Goal: Information Seeking & Learning: Learn about a topic

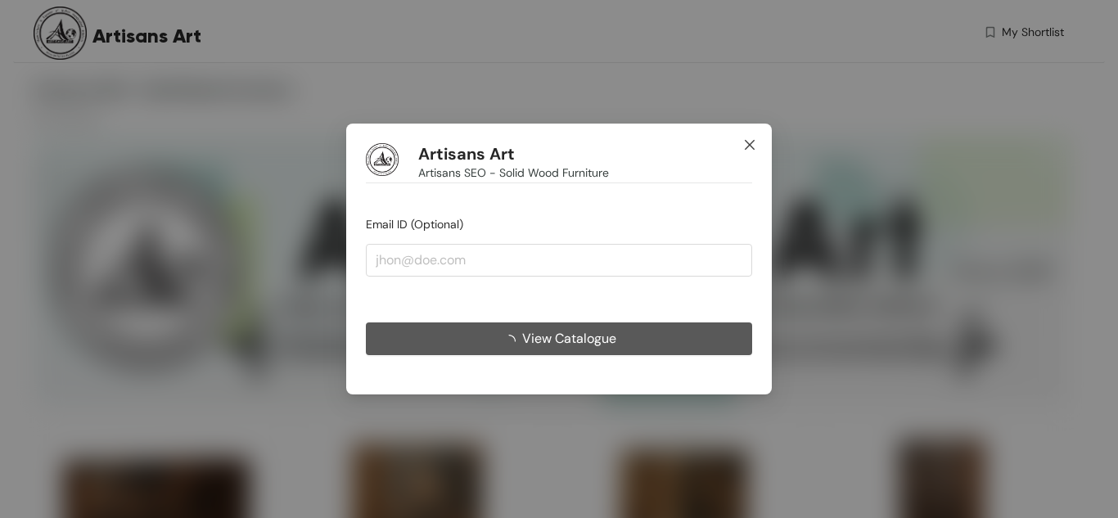
click at [744, 146] on icon "close" at bounding box center [749, 144] width 13 height 13
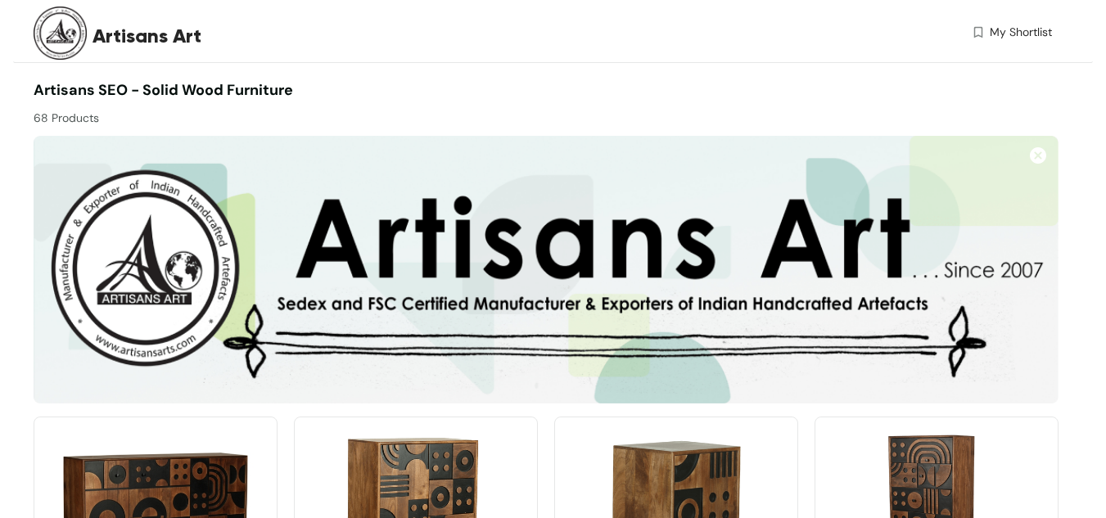
scroll to position [176, 0]
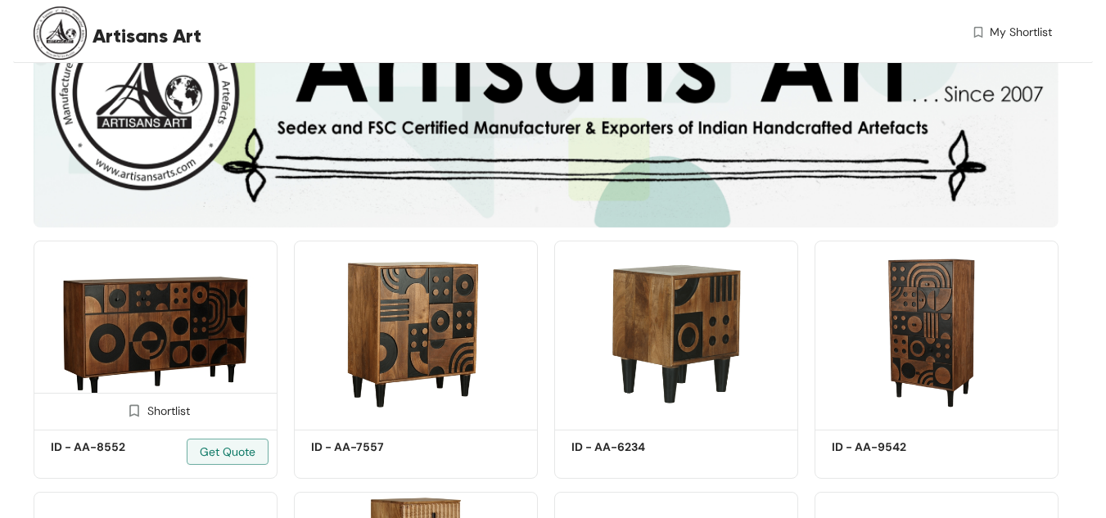
click at [179, 333] on img at bounding box center [156, 333] width 244 height 184
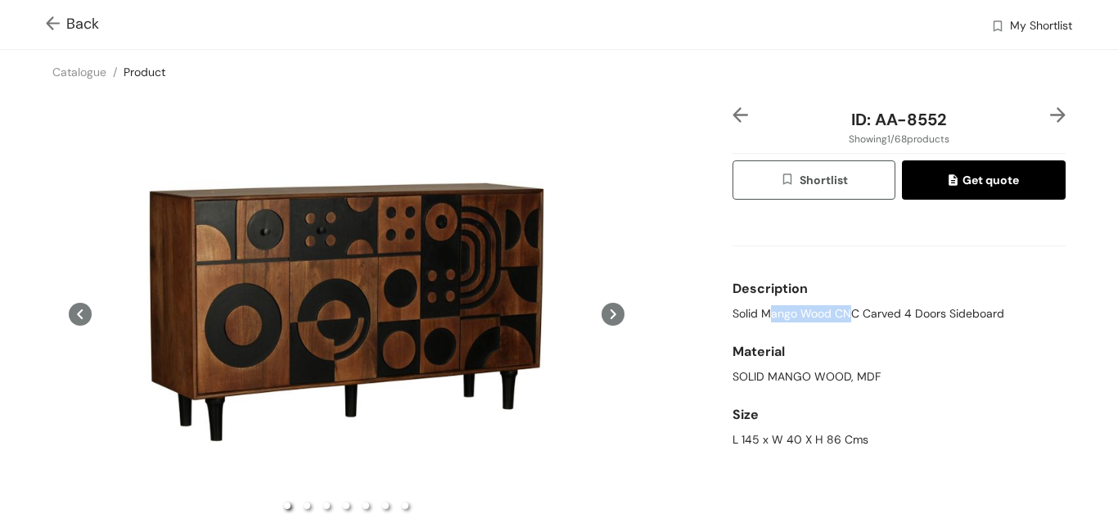
drag, startPoint x: 760, startPoint y: 312, endPoint x: 842, endPoint y: 312, distance: 81.9
click at [842, 312] on span "Solid Mango Wood CNC Carved 4 Doors Sideboard" at bounding box center [869, 313] width 272 height 17
click at [49, 22] on img at bounding box center [56, 24] width 20 height 17
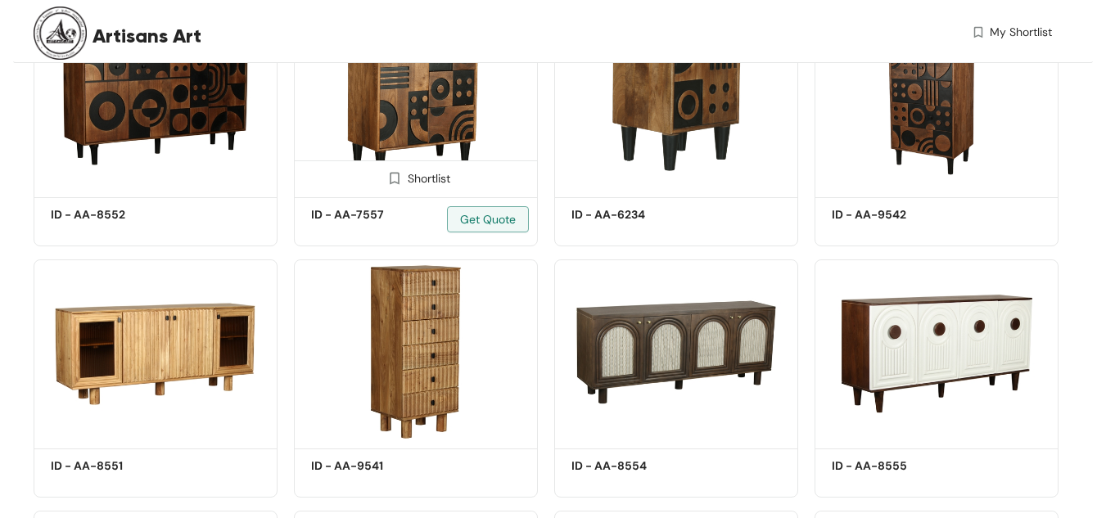
scroll to position [472, 0]
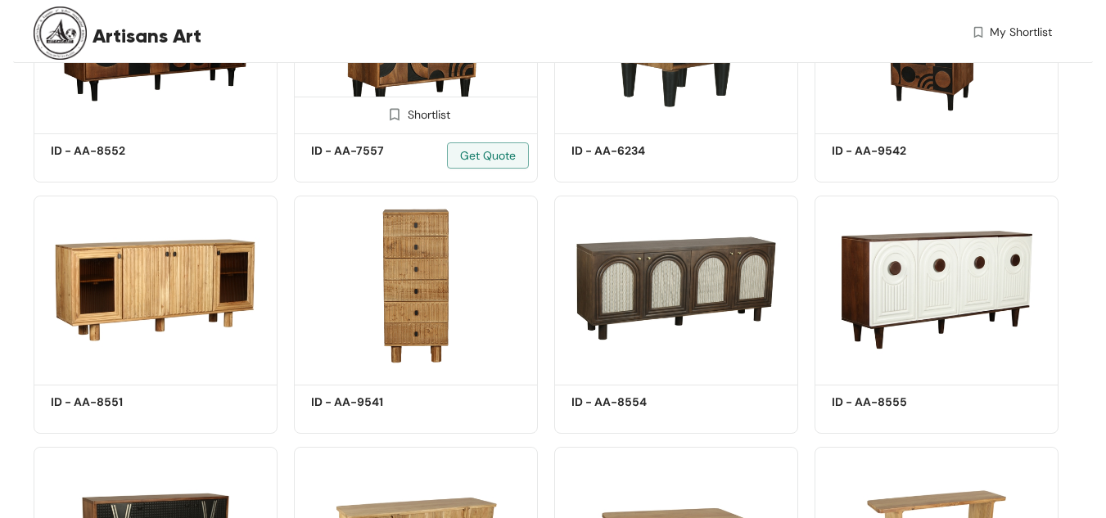
click at [389, 281] on img at bounding box center [416, 288] width 244 height 184
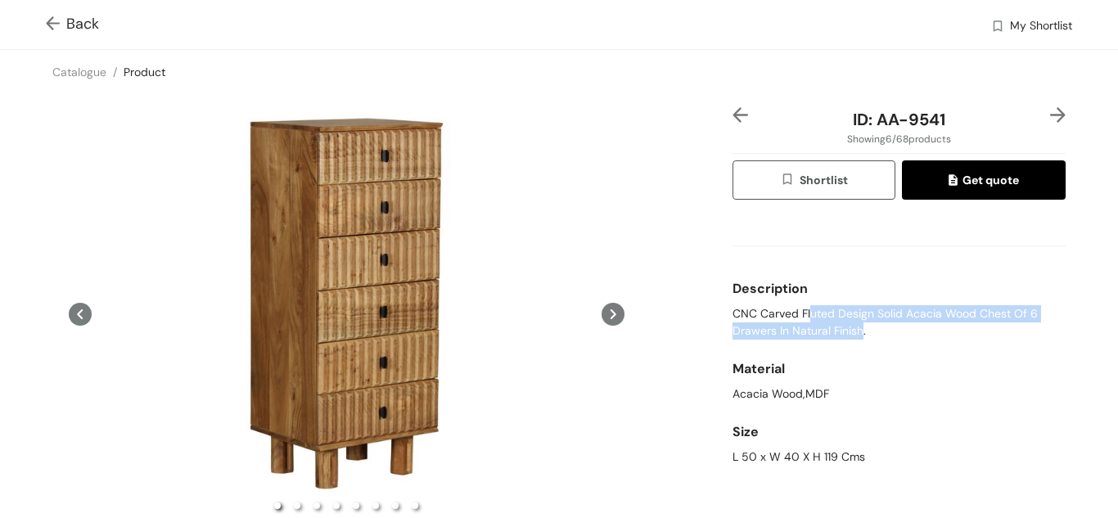
drag, startPoint x: 802, startPoint y: 312, endPoint x: 854, endPoint y: 333, distance: 55.8
click at [854, 333] on span "CNC Carved Fluted Design Solid Acacia Wood Chest Of 6 Drawers In Natural Finish." at bounding box center [899, 322] width 333 height 34
